Goal: Task Accomplishment & Management: Complete application form

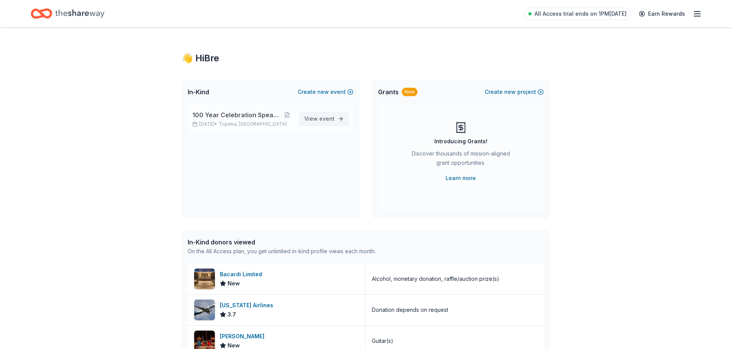
click at [328, 116] on span "event" at bounding box center [326, 118] width 15 height 7
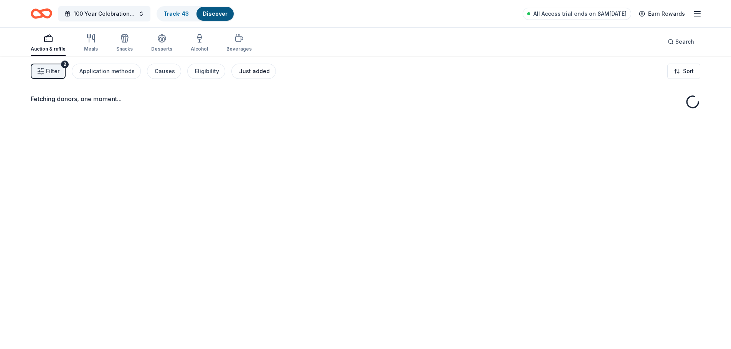
click at [253, 73] on div "Just added" at bounding box center [254, 71] width 31 height 9
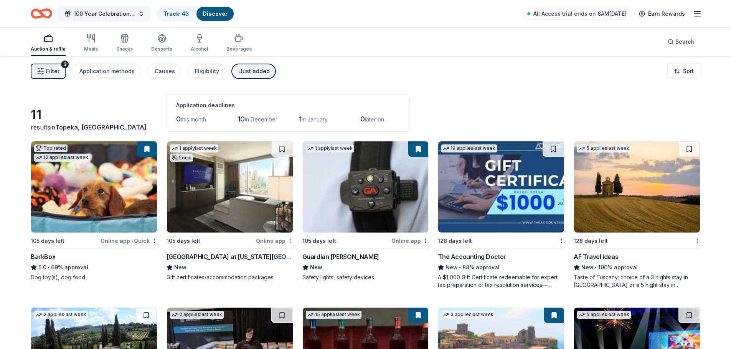
click at [55, 71] on span "Filter" at bounding box center [52, 71] width 13 height 9
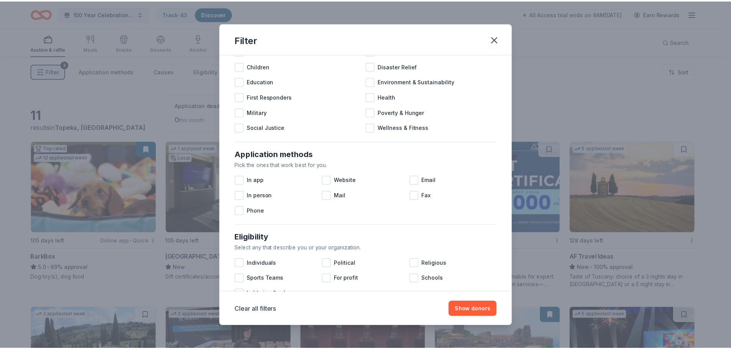
scroll to position [267, 0]
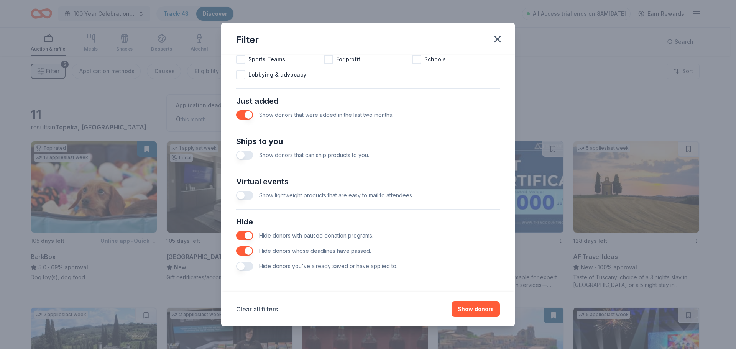
click at [247, 263] on button "button" at bounding box center [244, 266] width 17 height 9
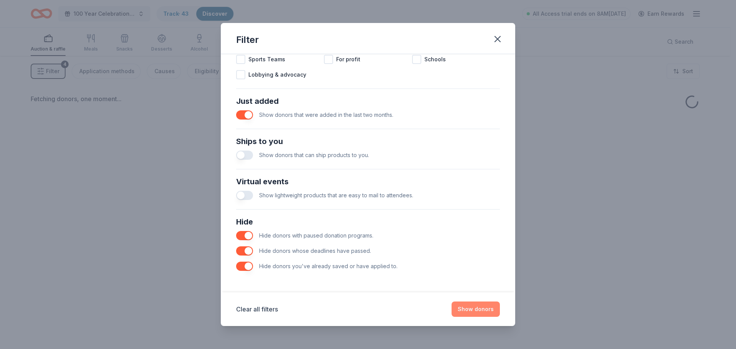
click at [494, 314] on button "Show donors" at bounding box center [476, 309] width 48 height 15
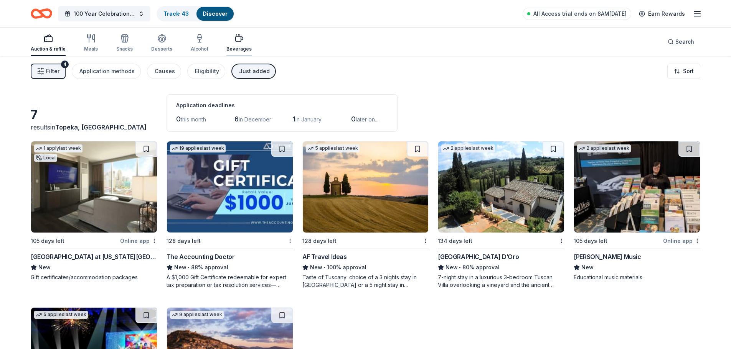
click at [244, 41] on div "button" at bounding box center [238, 38] width 25 height 9
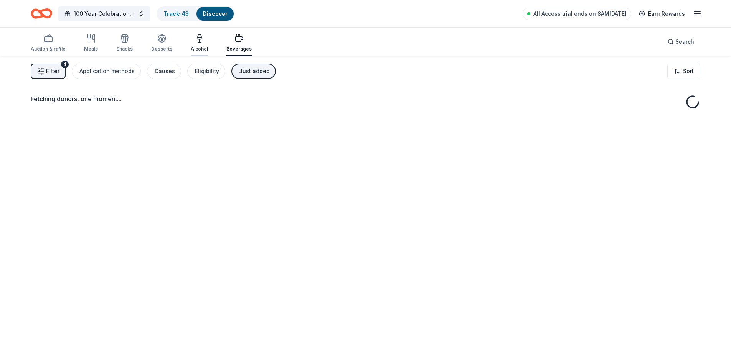
click at [199, 41] on icon "button" at bounding box center [199, 38] width 9 height 9
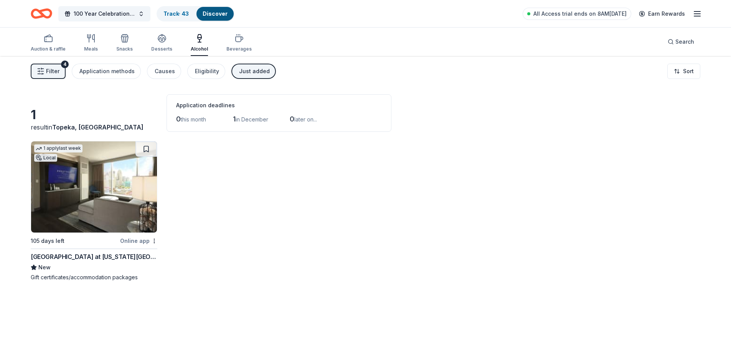
click at [173, 46] on div "Auction & raffle Meals Snacks Desserts Alcohol Beverages" at bounding box center [141, 43] width 221 height 25
click at [168, 46] on div "Desserts" at bounding box center [161, 43] width 21 height 18
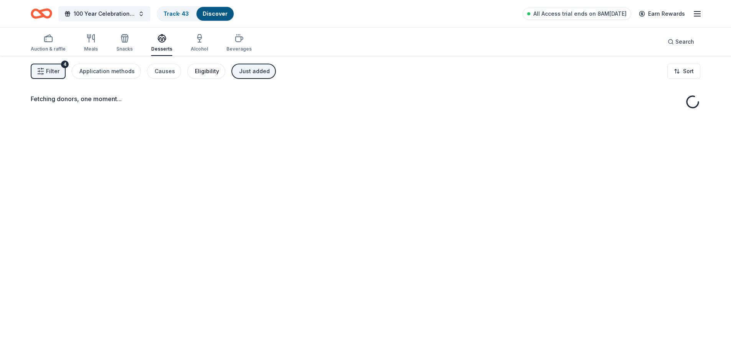
click at [202, 74] on div "Eligibility" at bounding box center [207, 71] width 24 height 9
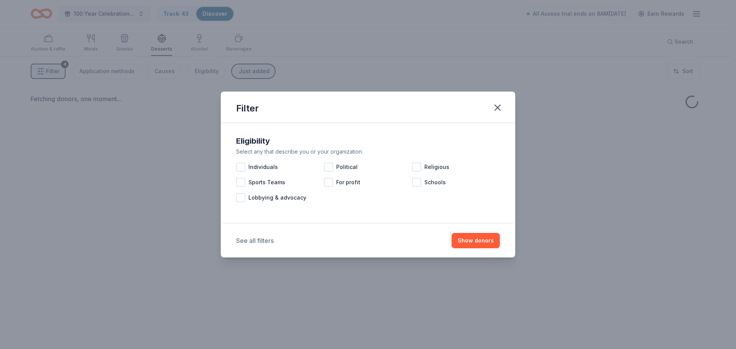
click at [261, 244] on button "See all filters" at bounding box center [255, 240] width 38 height 9
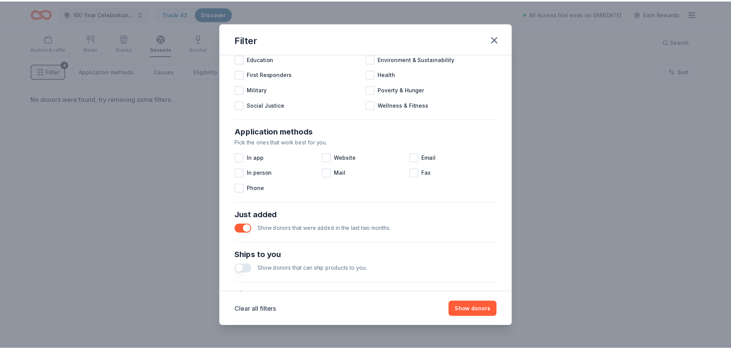
scroll to position [192, 0]
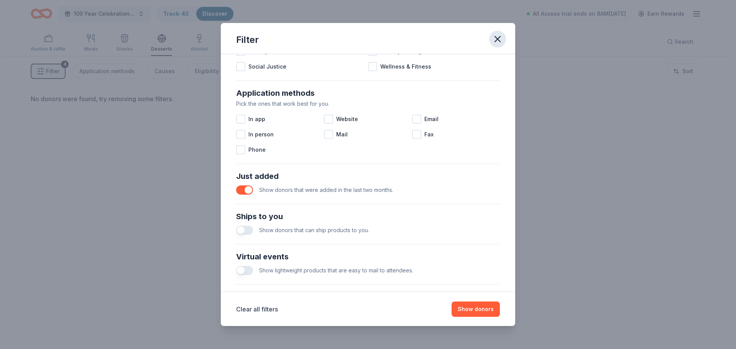
click at [497, 34] on icon "button" at bounding box center [497, 39] width 11 height 11
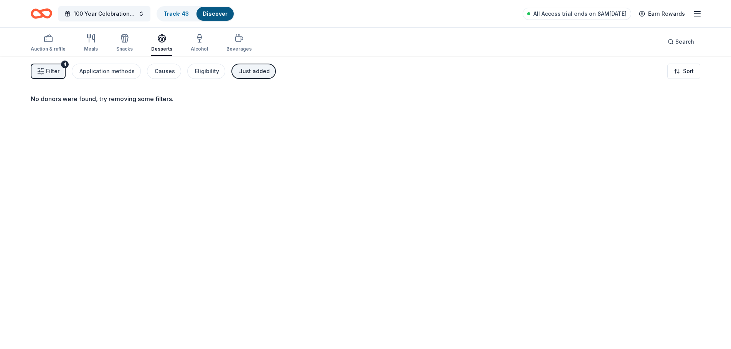
click at [242, 67] on div "Just added" at bounding box center [254, 71] width 31 height 9
click at [123, 43] on div "Snacks" at bounding box center [124, 43] width 16 height 18
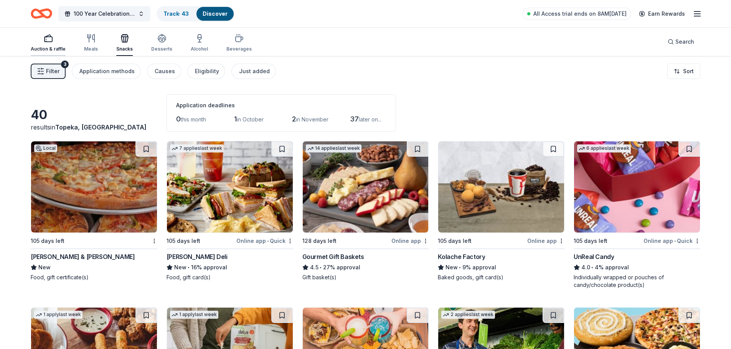
click at [45, 44] on div "Auction & raffle" at bounding box center [48, 43] width 35 height 18
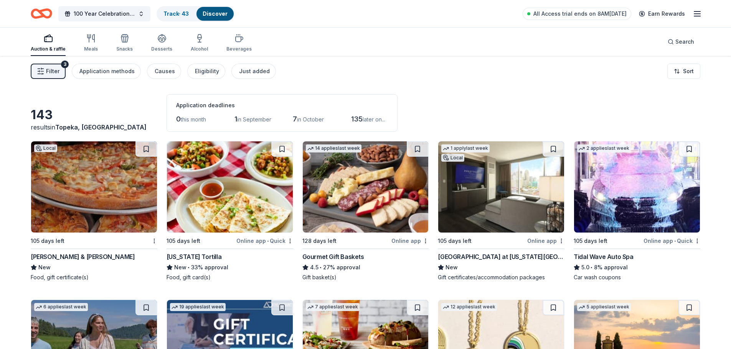
click at [40, 70] on icon "button" at bounding box center [41, 71] width 8 height 8
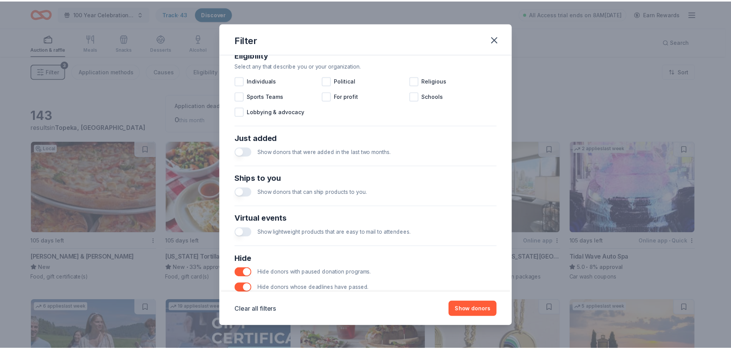
scroll to position [267, 0]
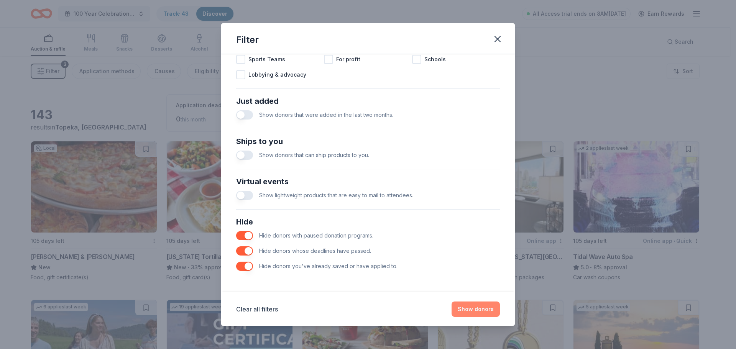
click at [482, 309] on button "Show donors" at bounding box center [476, 309] width 48 height 15
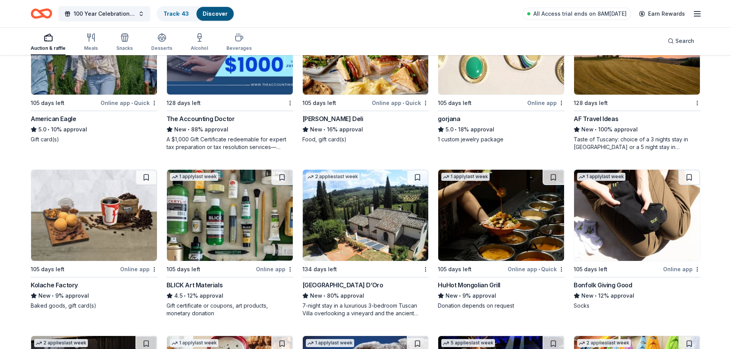
scroll to position [307, 0]
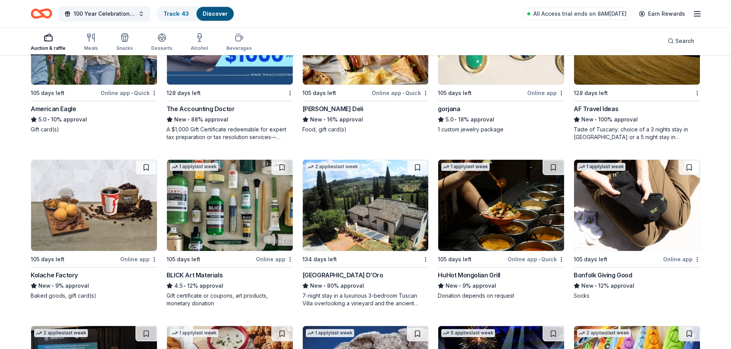
click at [226, 235] on img at bounding box center [230, 205] width 126 height 91
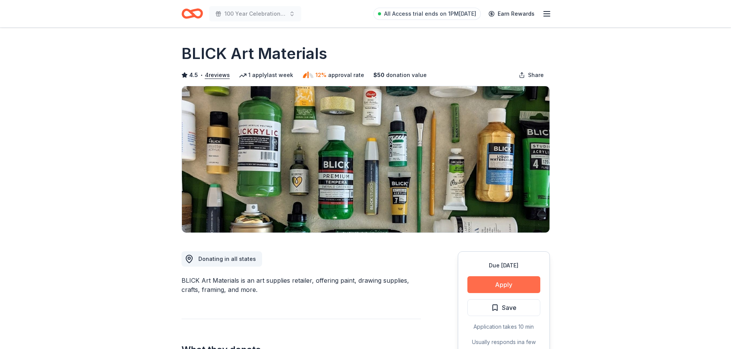
click at [519, 285] on button "Apply" at bounding box center [503, 285] width 73 height 17
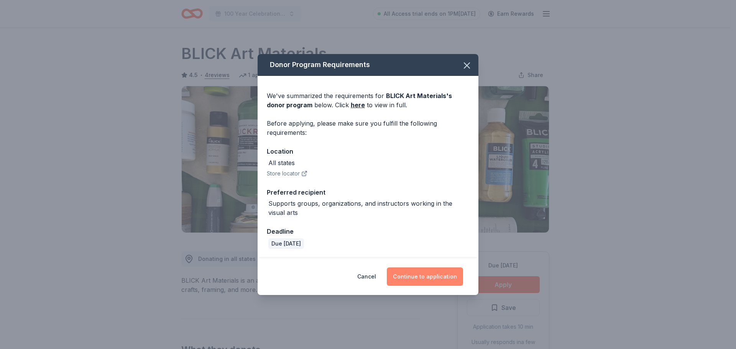
click at [425, 273] on button "Continue to application" at bounding box center [425, 277] width 76 height 18
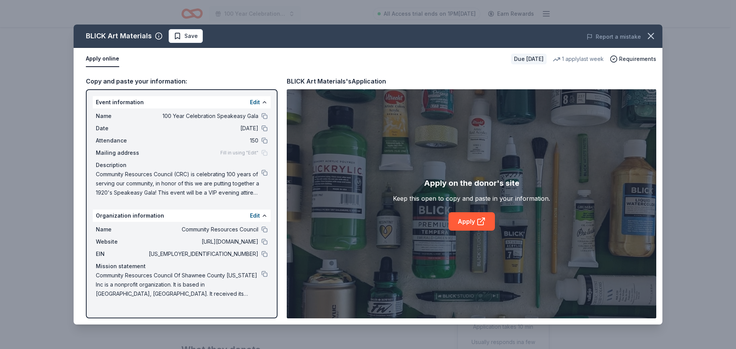
click at [109, 58] on button "Apply online" at bounding box center [102, 59] width 33 height 16
click at [477, 225] on icon at bounding box center [481, 221] width 9 height 9
click at [651, 33] on icon "button" at bounding box center [651, 36] width 11 height 11
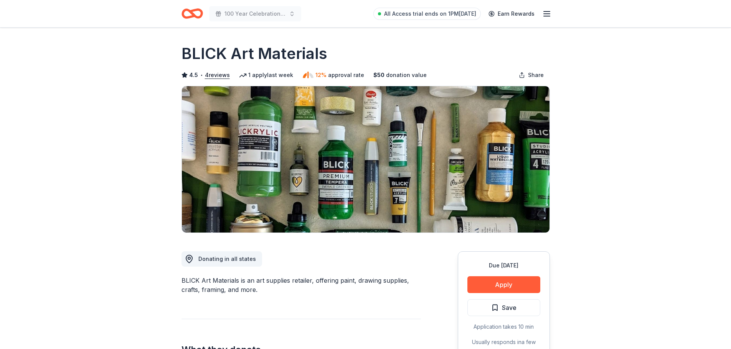
click at [187, 13] on icon "Home" at bounding box center [191, 14] width 21 height 18
click at [187, 10] on icon "Home" at bounding box center [189, 14] width 12 height 8
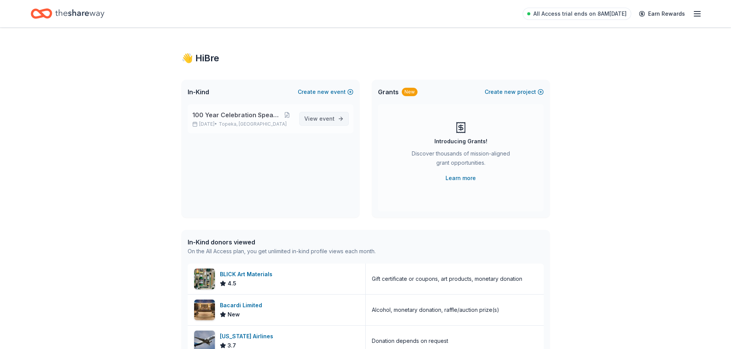
click at [321, 119] on span "event" at bounding box center [326, 118] width 15 height 7
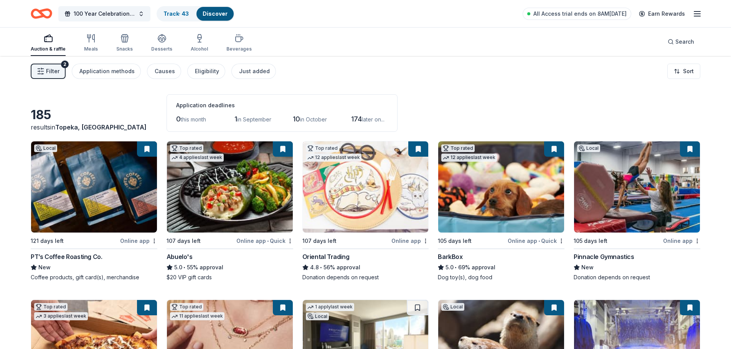
click at [52, 67] on span "Filter" at bounding box center [52, 71] width 13 height 9
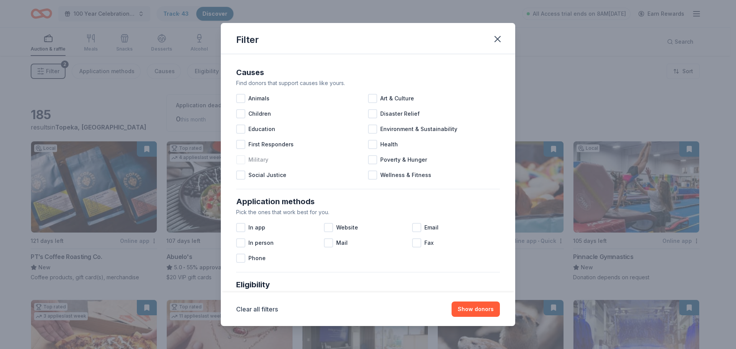
click at [260, 160] on span "Military" at bounding box center [259, 159] width 20 height 9
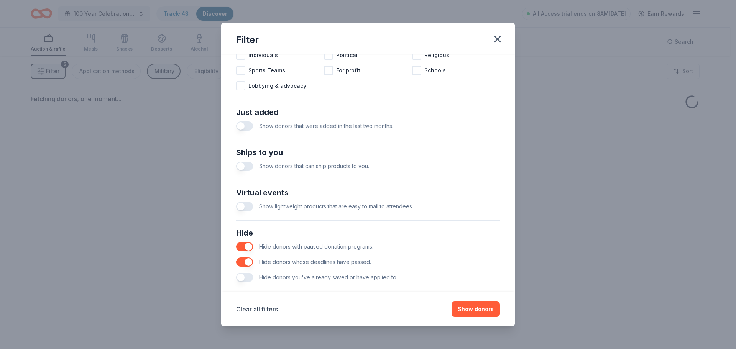
scroll to position [267, 0]
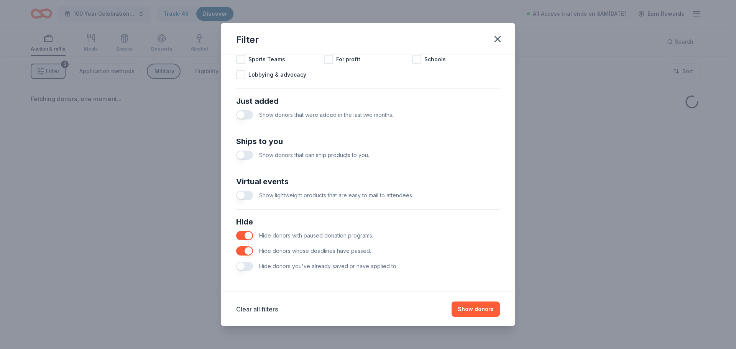
click at [243, 266] on button "button" at bounding box center [244, 266] width 17 height 9
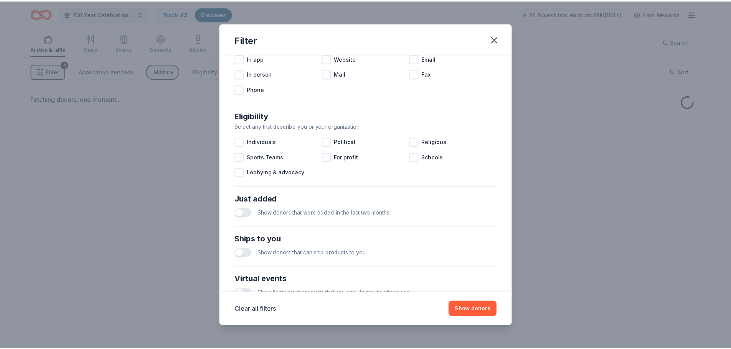
scroll to position [152, 0]
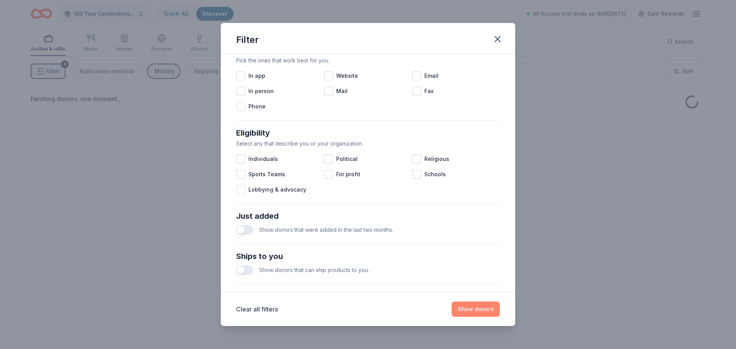
click at [470, 307] on button "Show donors" at bounding box center [476, 309] width 48 height 15
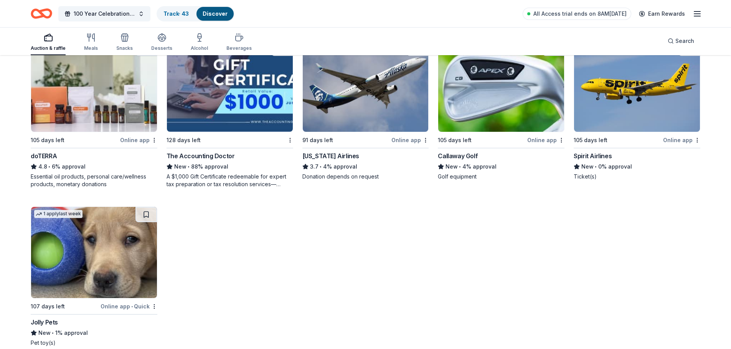
scroll to position [114, 0]
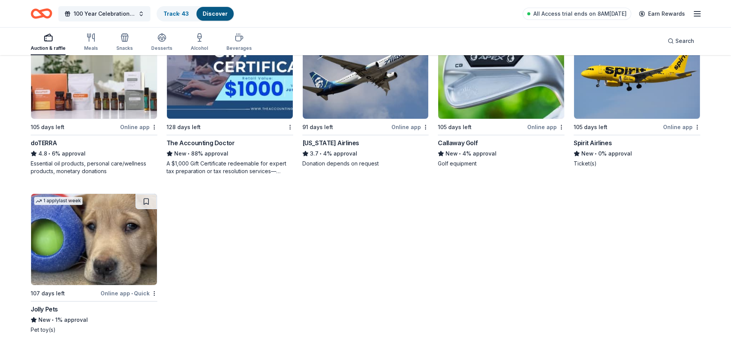
click at [130, 267] on img at bounding box center [94, 239] width 126 height 91
